Goal: Use online tool/utility

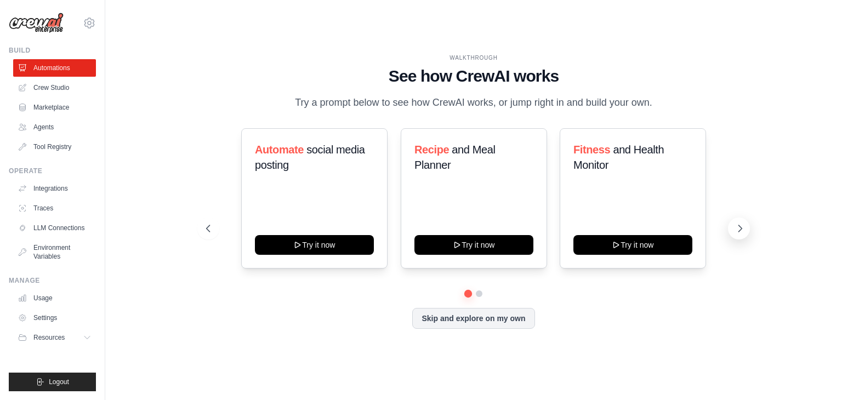
click at [743, 225] on icon at bounding box center [740, 228] width 11 height 11
click at [743, 226] on icon at bounding box center [740, 228] width 11 height 11
click at [746, 226] on button at bounding box center [739, 229] width 22 height 22
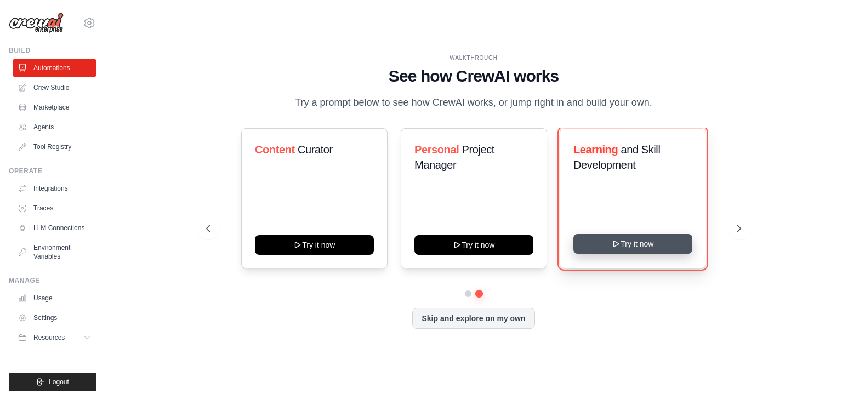
click at [622, 243] on button "Try it now" at bounding box center [632, 244] width 119 height 20
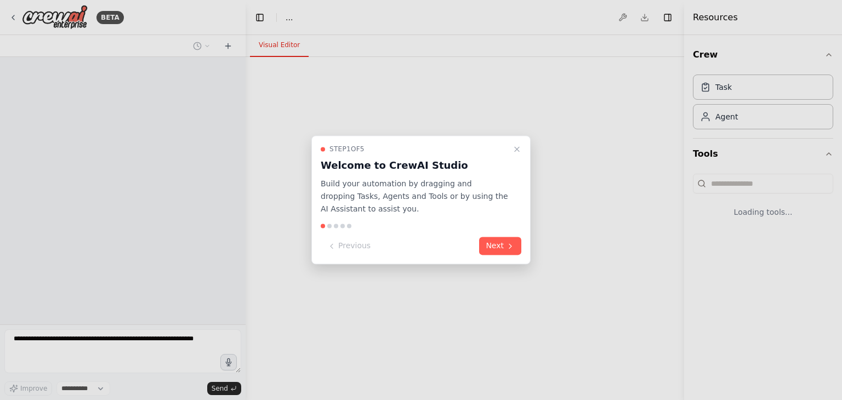
select select "****"
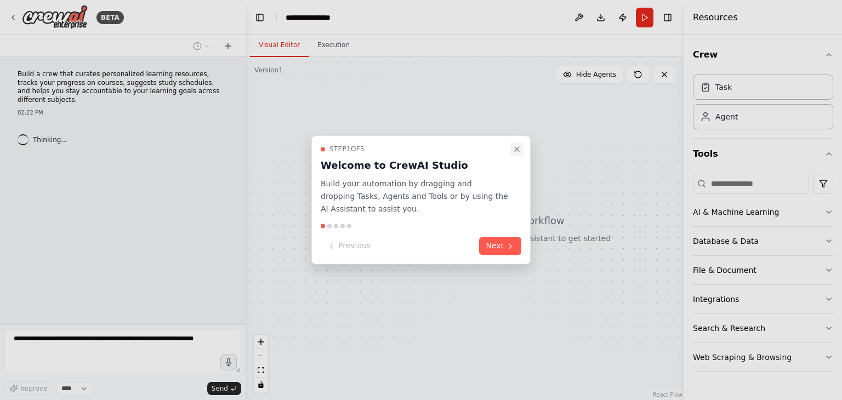
click at [516, 152] on icon "Close walkthrough" at bounding box center [517, 149] width 9 height 9
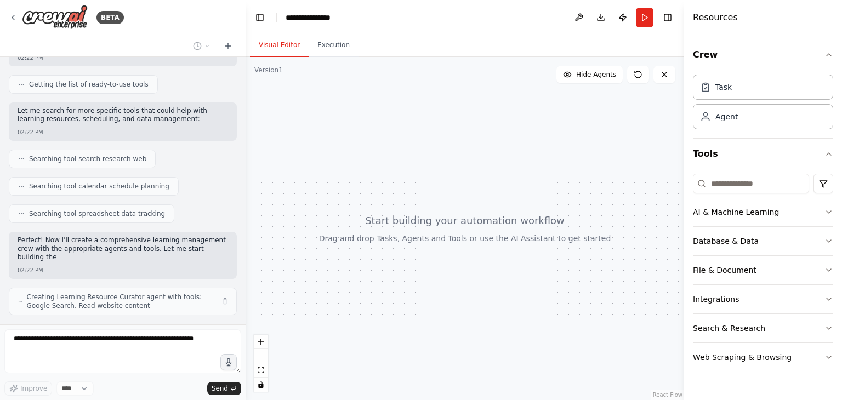
scroll to position [148, 0]
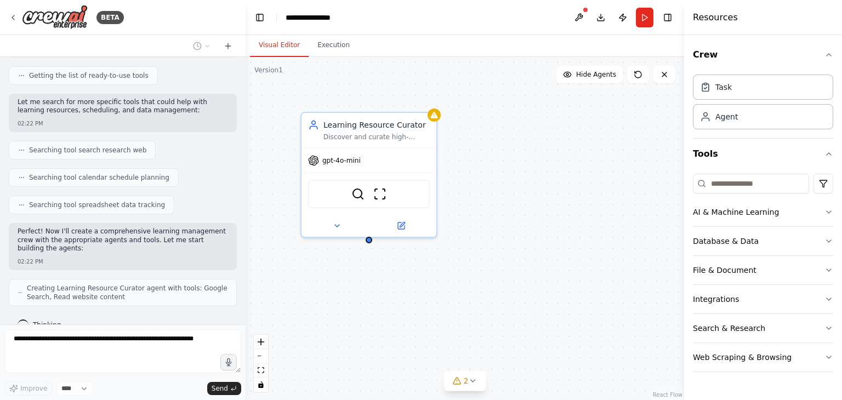
click at [573, 245] on div "Learning Resource Curator Discover and curate high-quality, personalized learni…" at bounding box center [465, 228] width 439 height 343
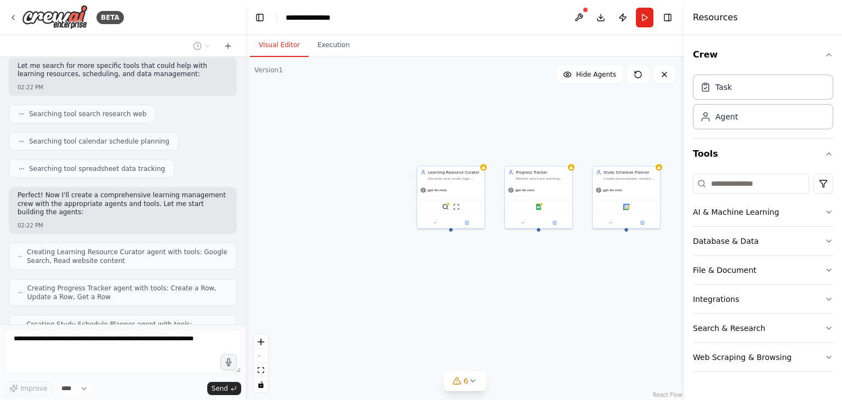
scroll to position [220, 0]
